Goal: Task Accomplishment & Management: Manage account settings

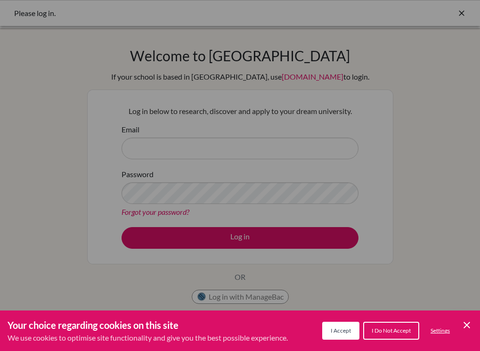
drag, startPoint x: 470, startPoint y: 323, endPoint x: 462, endPoint y: 316, distance: 10.7
click at [469, 323] on icon "Cookie Control Close Icon" at bounding box center [466, 324] width 11 height 11
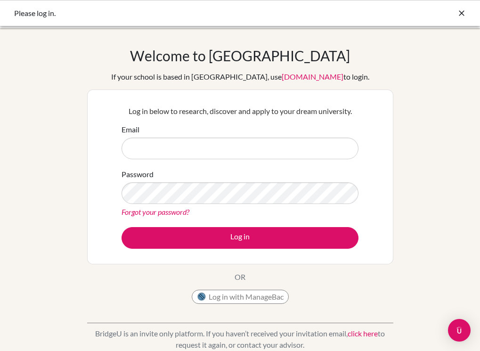
type input "N"
type input "[PERSON_NAME][EMAIL_ADDRESS][DOMAIN_NAME]"
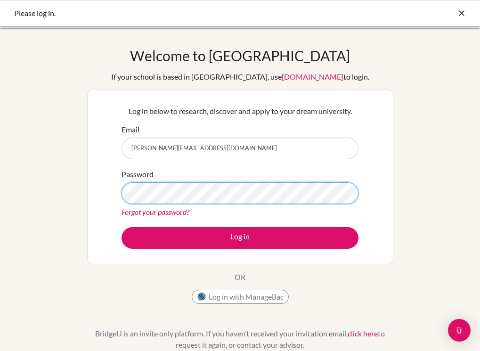
click at [122, 227] on button "Log in" at bounding box center [240, 238] width 237 height 22
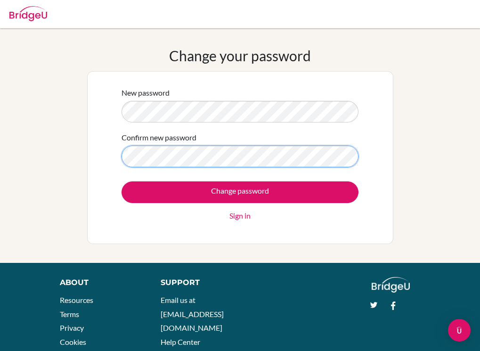
click at [122, 181] on input "Change password" at bounding box center [240, 192] width 237 height 22
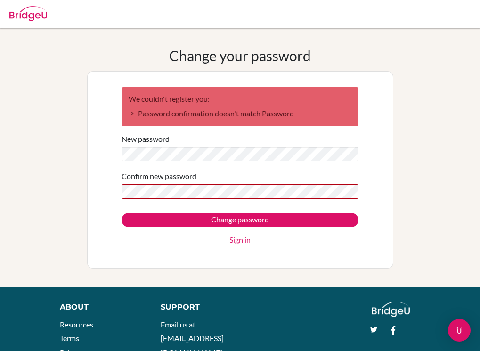
drag, startPoint x: 235, startPoint y: 257, endPoint x: 232, endPoint y: 253, distance: 5.0
click at [235, 257] on div "We couldn't register you: Password confirmation doesn't match Password New pass…" at bounding box center [240, 170] width 249 height 178
click at [122, 213] on input "Change password" at bounding box center [240, 220] width 237 height 14
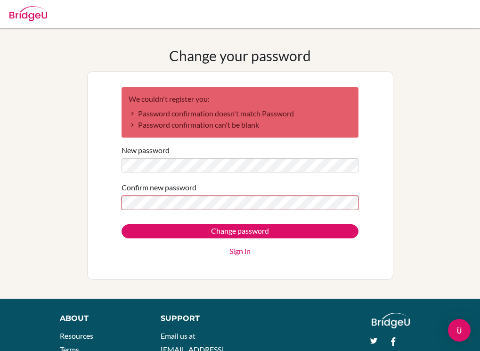
click at [122, 224] on input "Change password" at bounding box center [240, 231] width 237 height 14
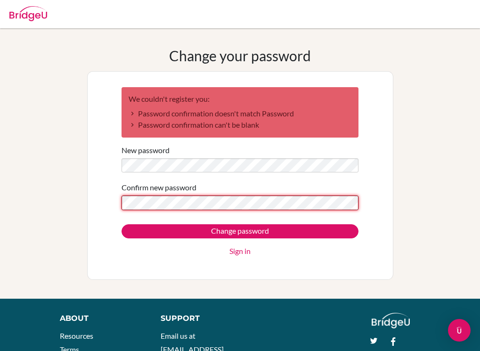
click at [122, 224] on input "Change password" at bounding box center [240, 231] width 237 height 14
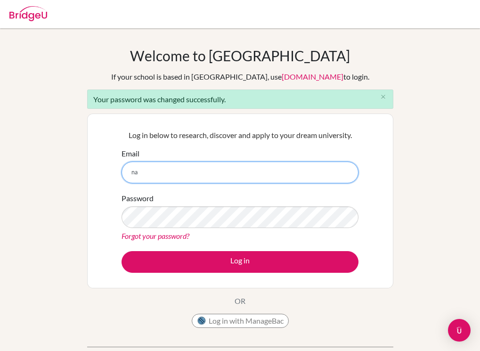
type input "n"
type input "[PERSON_NAME][EMAIL_ADDRESS][DOMAIN_NAME]"
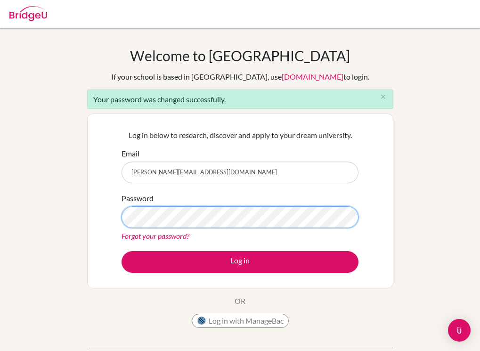
click at [122, 251] on button "Log in" at bounding box center [240, 262] width 237 height 22
